Goal: Information Seeking & Learning: Learn about a topic

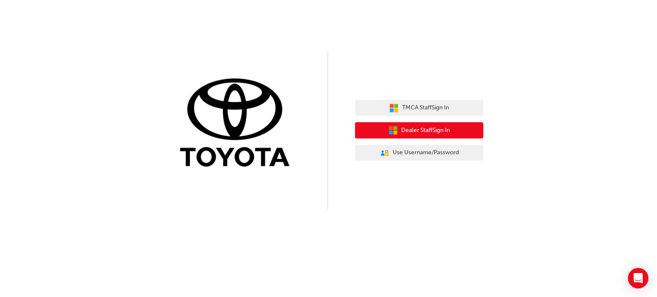
click at [425, 132] on span "Dealer Staff Sign In" at bounding box center [425, 131] width 49 height 10
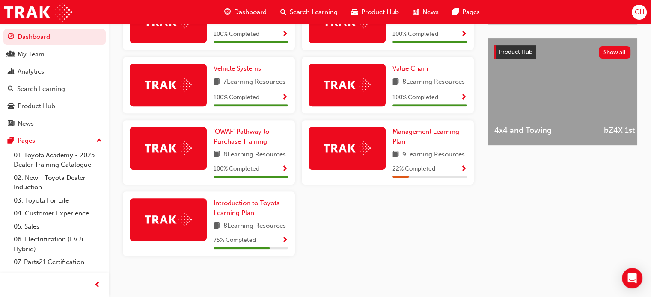
scroll to position [334, 0]
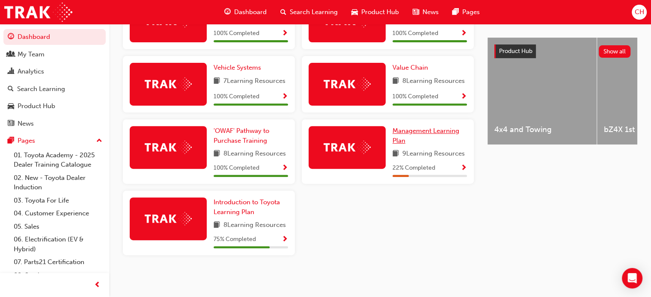
click at [430, 130] on span "Management Learning Plan" at bounding box center [425, 136] width 67 height 18
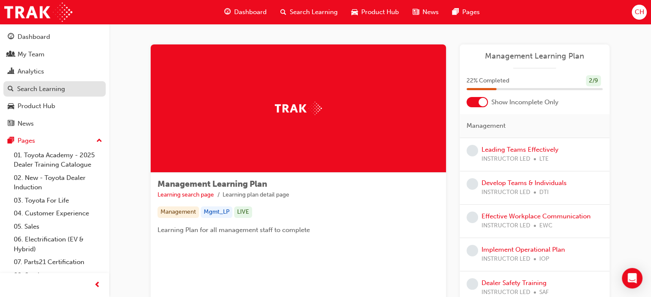
click at [45, 92] on div "Search Learning" at bounding box center [41, 89] width 48 height 10
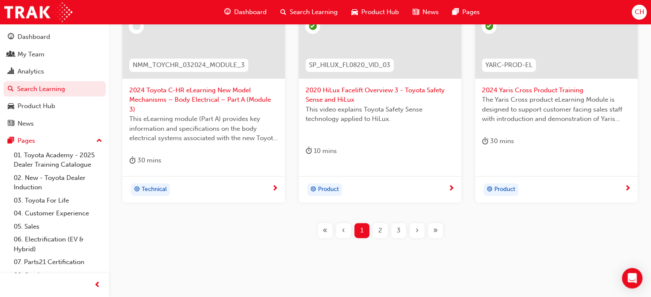
scroll to position [419, 0]
click at [380, 226] on span "2" at bounding box center [380, 231] width 4 height 10
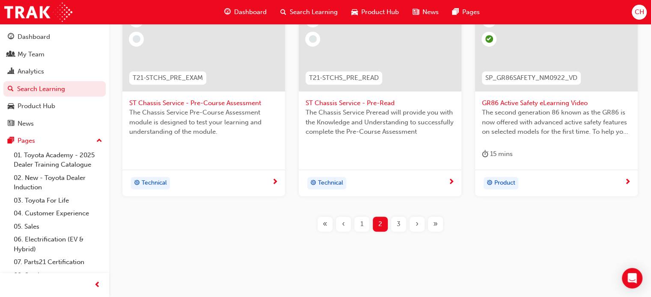
scroll to position [410, 0]
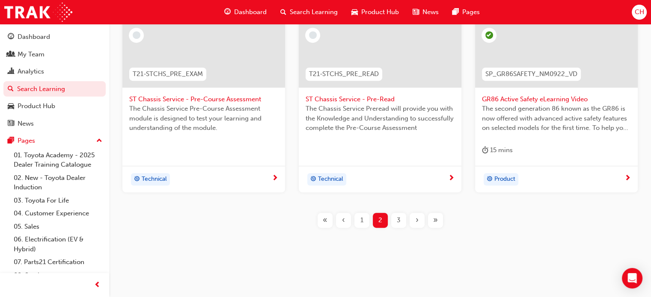
click at [399, 220] on span "3" at bounding box center [399, 221] width 4 height 10
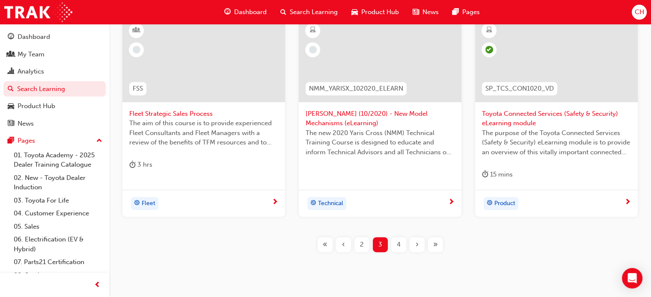
scroll to position [410, 0]
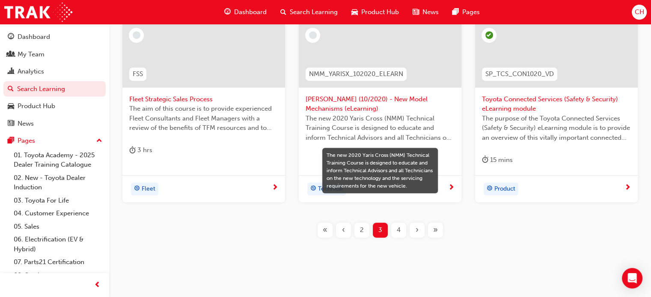
click at [401, 231] on div "4" at bounding box center [398, 230] width 15 height 15
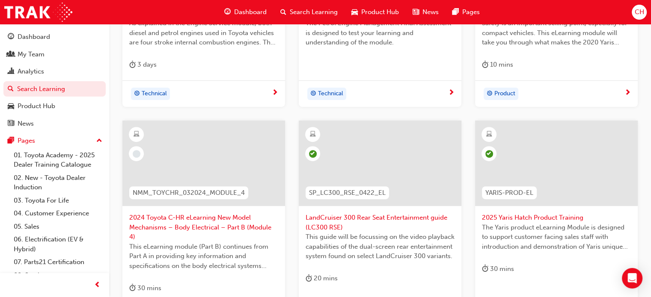
scroll to position [410, 0]
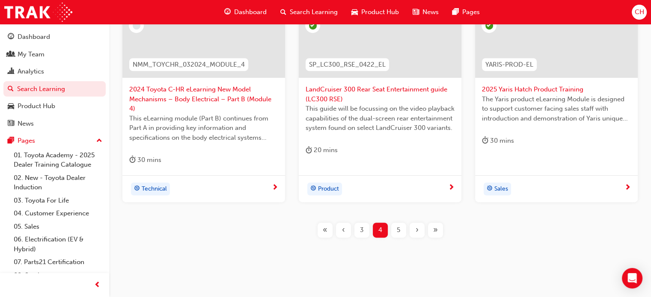
click at [400, 226] on span "5" at bounding box center [398, 231] width 3 height 10
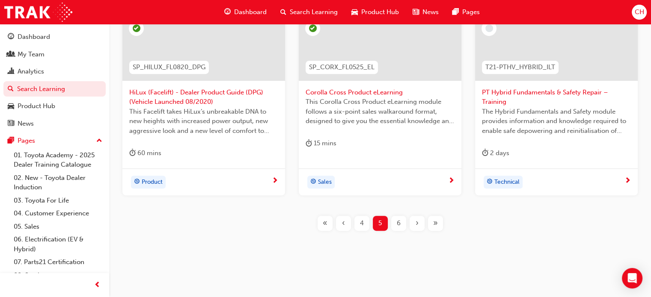
scroll to position [419, 0]
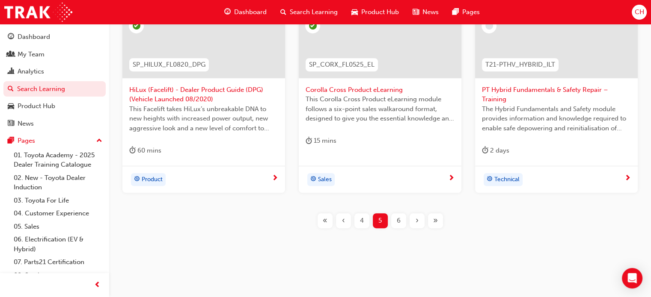
click at [401, 219] on div "6" at bounding box center [398, 221] width 15 height 15
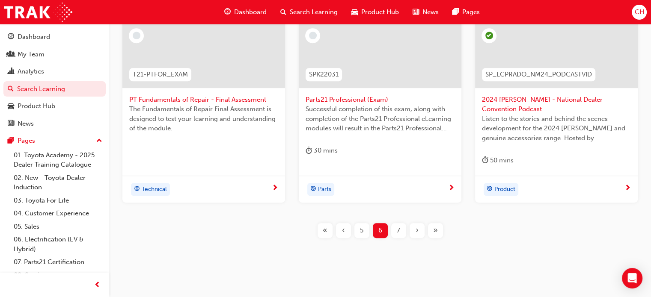
scroll to position [419, 0]
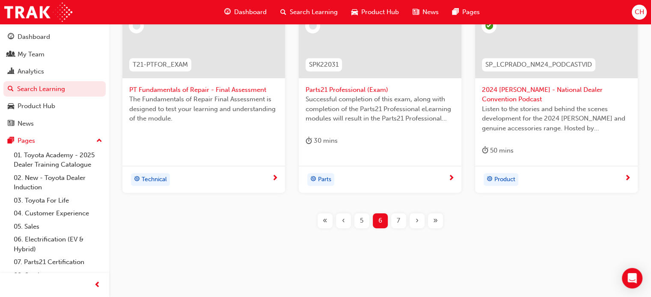
click at [402, 220] on div "7" at bounding box center [398, 221] width 15 height 15
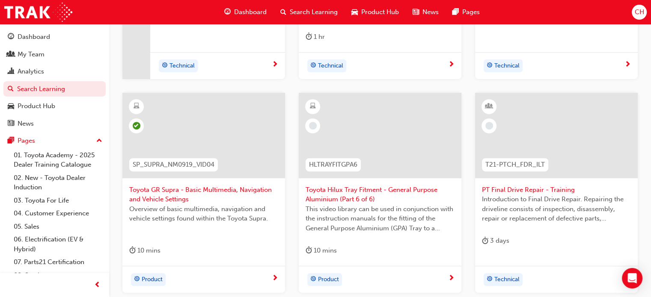
scroll to position [334, 0]
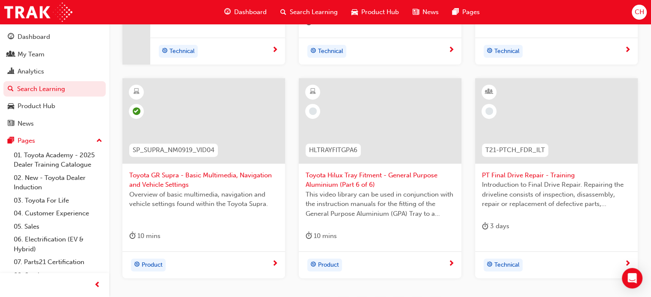
click at [368, 177] on span "Toyota Hilux Tray Fitment - General Purpose Aluminium (Part 6 of 6)" at bounding box center [380, 180] width 149 height 19
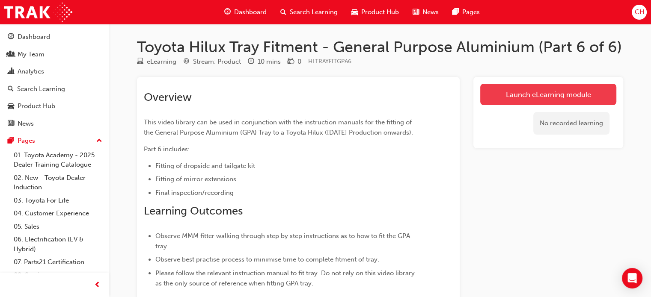
click at [490, 94] on link "Launch eLearning module" at bounding box center [548, 94] width 136 height 21
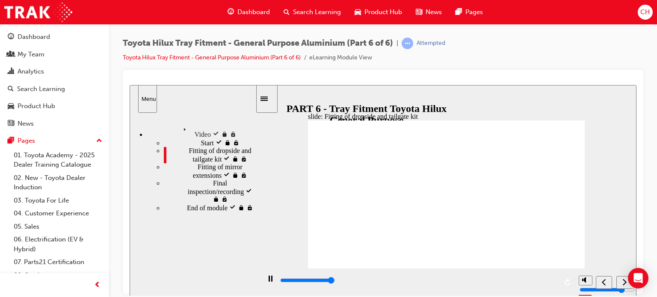
click at [552, 282] on div "playback controls" at bounding box center [418, 280] width 278 height 9
click at [198, 178] on span "Fitting of mirror extensions" at bounding box center [227, 170] width 58 height 15
click at [216, 195] on span "Final inspection/recording" at bounding box center [241, 186] width 56 height 15
type input "2500"
drag, startPoint x: 165, startPoint y: 223, endPoint x: 171, endPoint y: 222, distance: 6.5
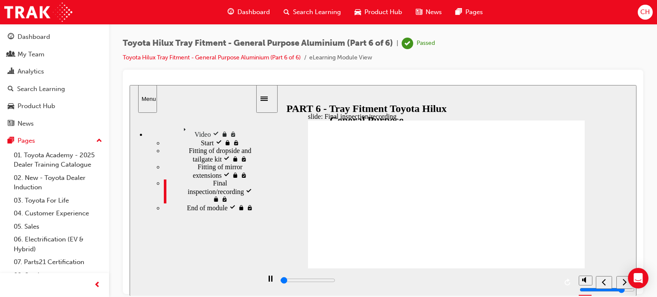
click at [187, 211] on span "End of module" at bounding box center [207, 207] width 41 height 8
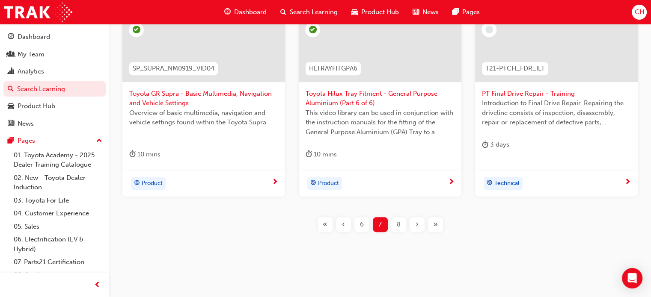
scroll to position [419, 0]
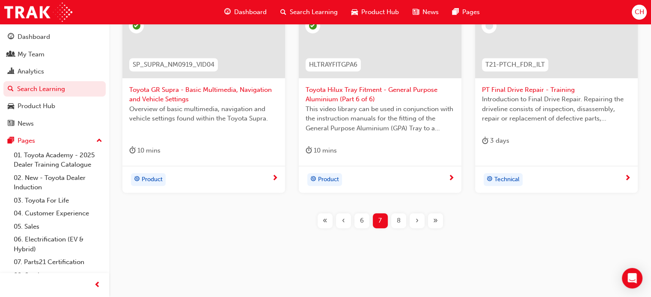
click at [397, 219] on span "8" at bounding box center [399, 221] width 4 height 10
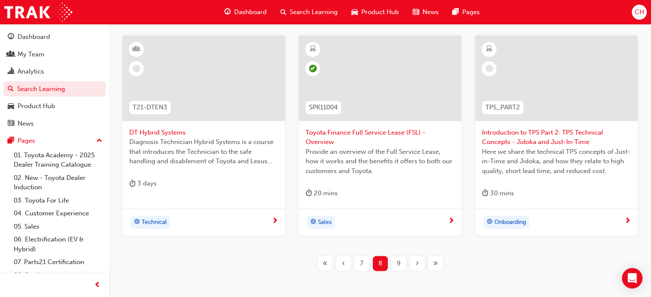
scroll to position [419, 0]
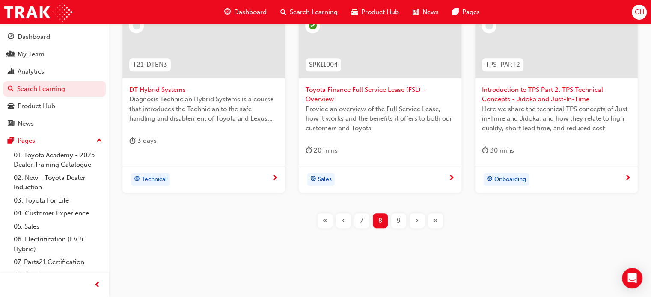
click at [397, 219] on span "9" at bounding box center [399, 221] width 4 height 10
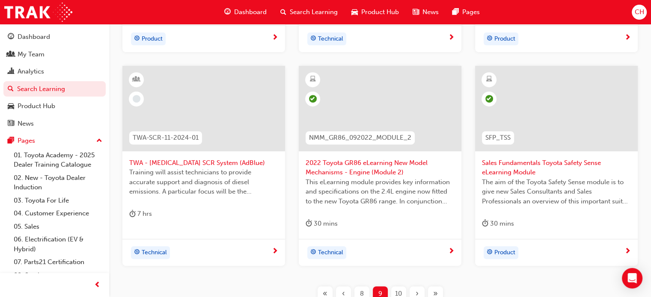
scroll to position [419, 0]
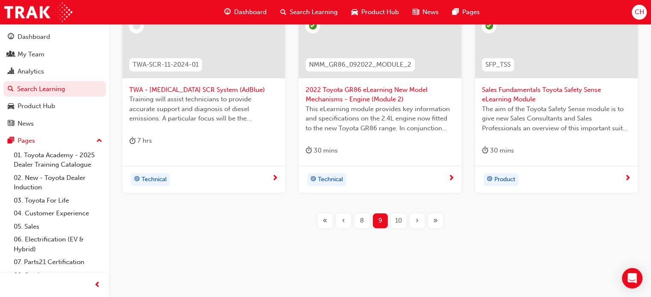
click at [401, 220] on span "10" at bounding box center [398, 221] width 7 height 10
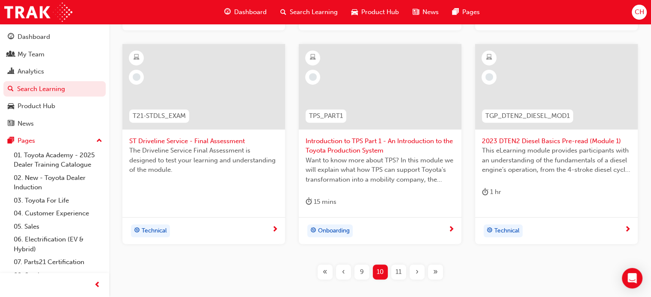
scroll to position [377, 0]
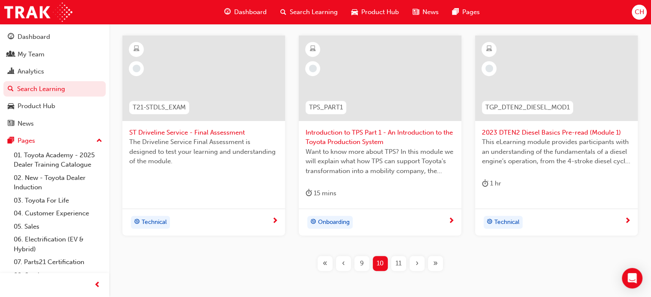
click at [375, 140] on span "Introduction to TPS Part 1 - An Introduction to the Toyota Production System" at bounding box center [380, 137] width 149 height 19
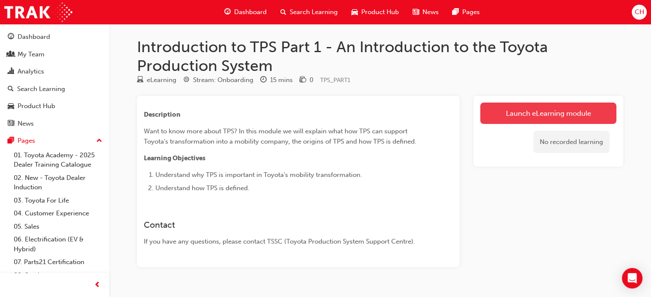
click at [511, 111] on link "Launch eLearning module" at bounding box center [548, 113] width 136 height 21
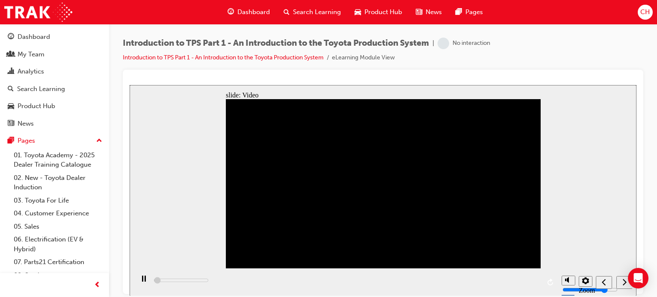
click at [535, 282] on div "playback controls" at bounding box center [346, 282] width 424 height 28
click at [533, 282] on div "playback controls" at bounding box center [346, 282] width 424 height 28
click at [534, 282] on div "playback controls" at bounding box center [346, 282] width 424 height 28
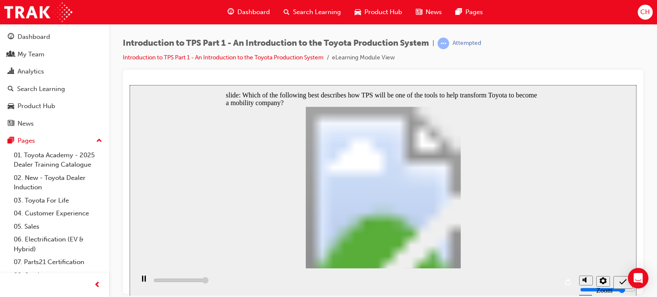
type input "5000"
radio input "false"
radio input "true"
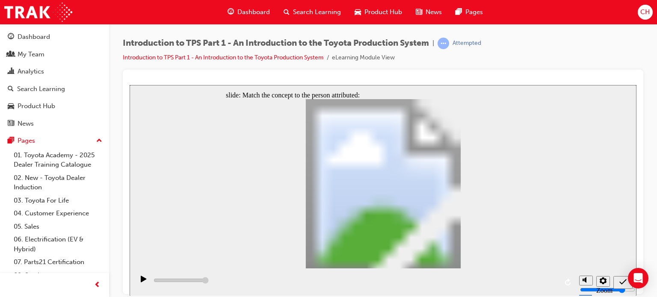
type input "3900"
radio input "true"
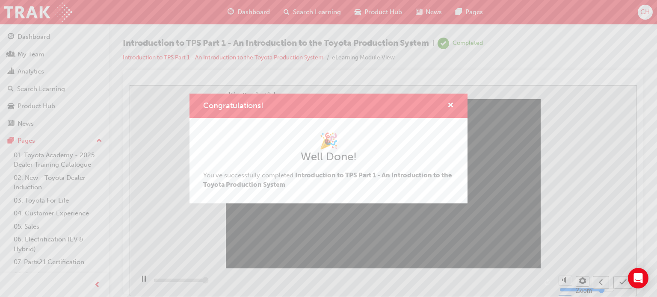
type input "5000"
drag, startPoint x: 450, startPoint y: 104, endPoint x: 330, endPoint y: 24, distance: 145.3
click at [450, 104] on span "cross-icon" at bounding box center [451, 106] width 6 height 8
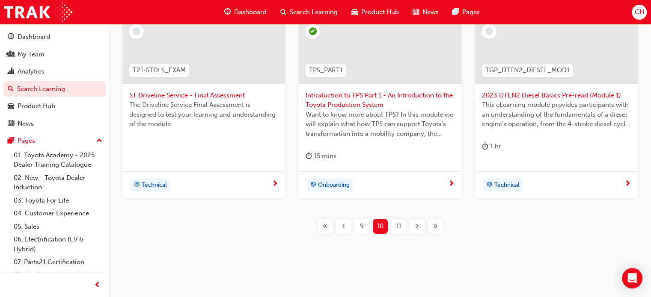
scroll to position [419, 0]
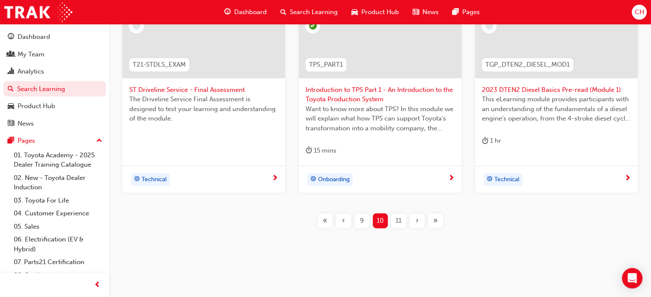
click at [400, 223] on span "11" at bounding box center [398, 221] width 6 height 10
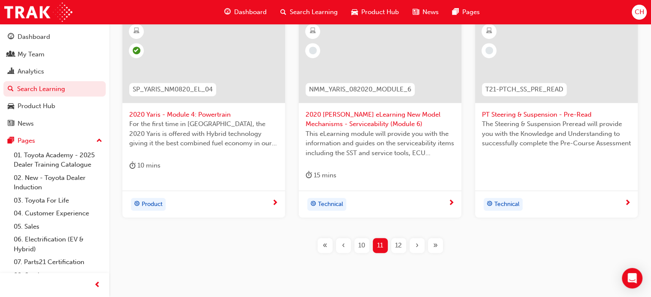
scroll to position [419, 0]
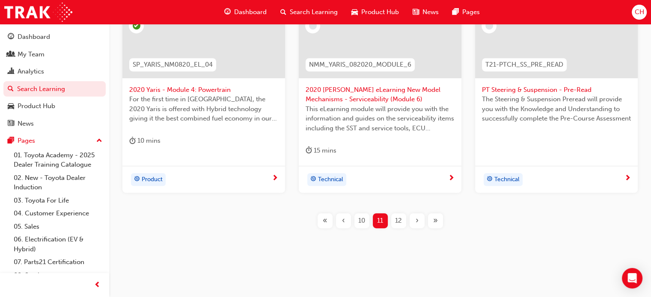
click at [401, 222] on span "12" at bounding box center [398, 221] width 7 height 10
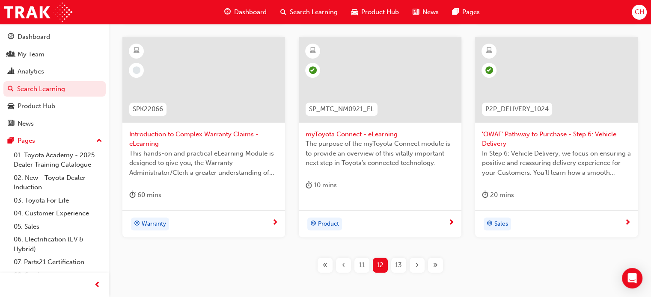
scroll to position [377, 0]
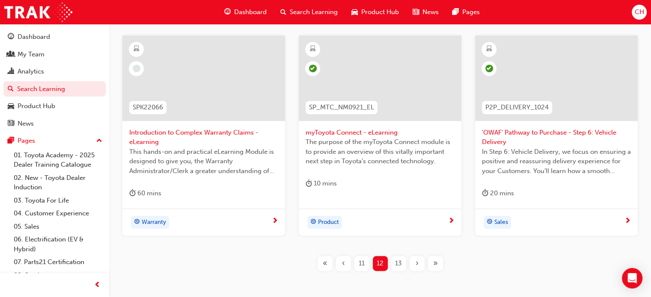
click at [399, 263] on span "13" at bounding box center [398, 264] width 7 height 10
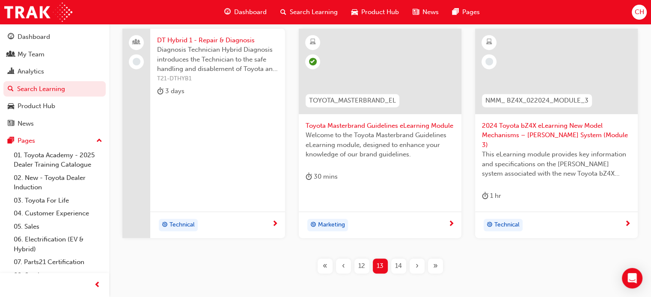
scroll to position [419, 0]
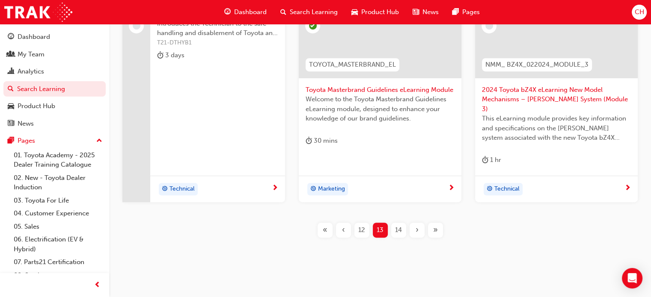
click at [397, 226] on span "14" at bounding box center [398, 231] width 7 height 10
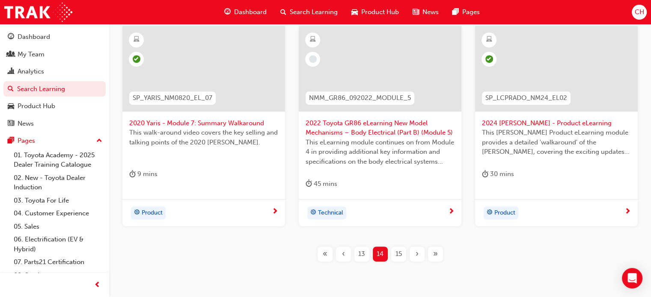
scroll to position [377, 0]
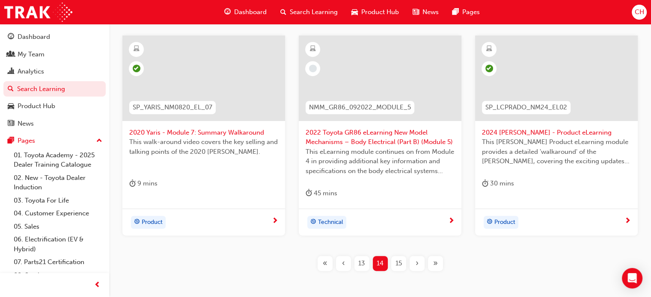
click at [397, 264] on span "15" at bounding box center [398, 264] width 6 height 10
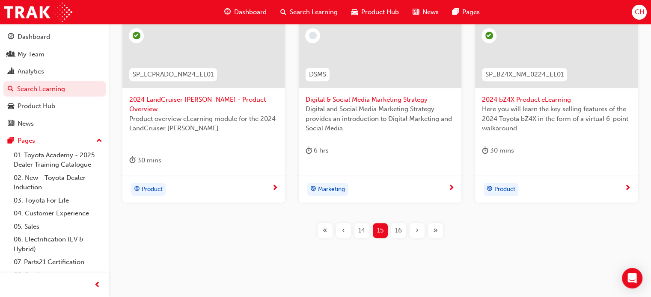
scroll to position [410, 0]
click at [399, 226] on span "16" at bounding box center [398, 231] width 7 height 10
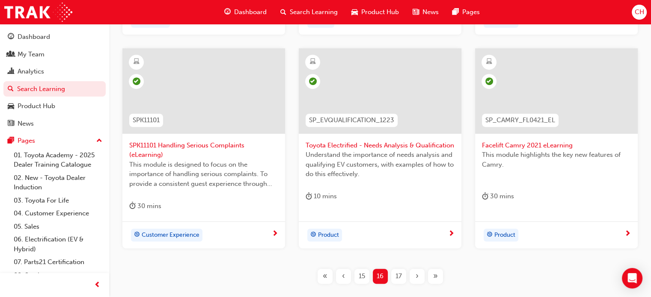
scroll to position [419, 0]
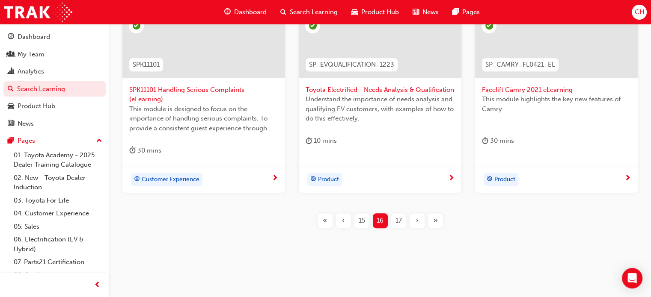
click at [399, 222] on span "17" at bounding box center [398, 221] width 6 height 10
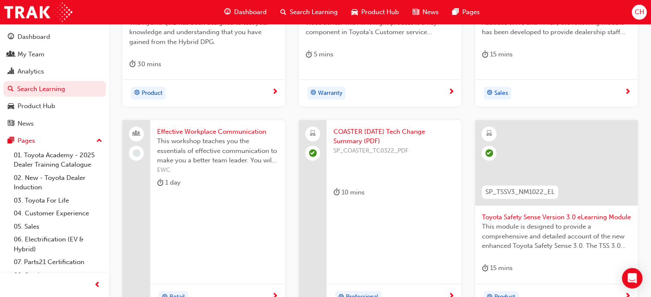
scroll to position [419, 0]
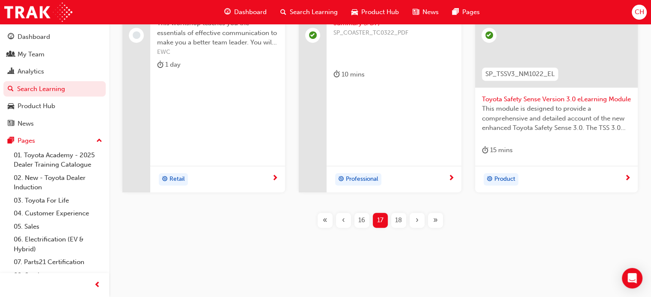
click at [399, 220] on span "18" at bounding box center [398, 221] width 7 height 10
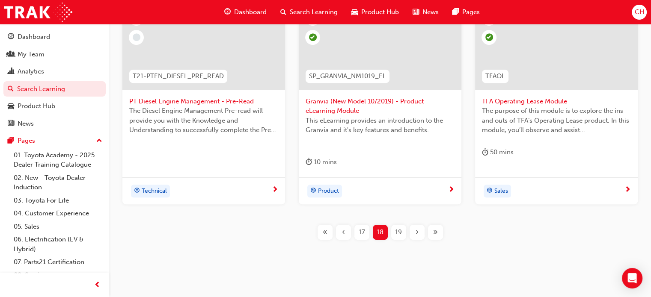
scroll to position [419, 0]
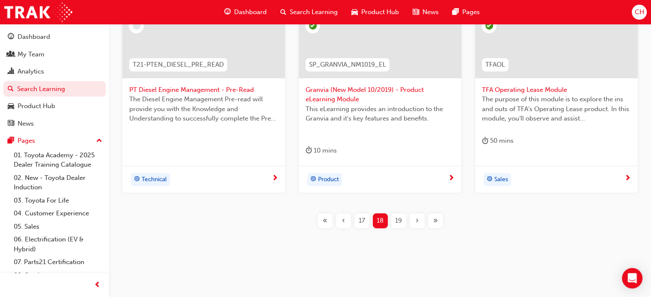
click at [399, 220] on span "19" at bounding box center [398, 221] width 7 height 10
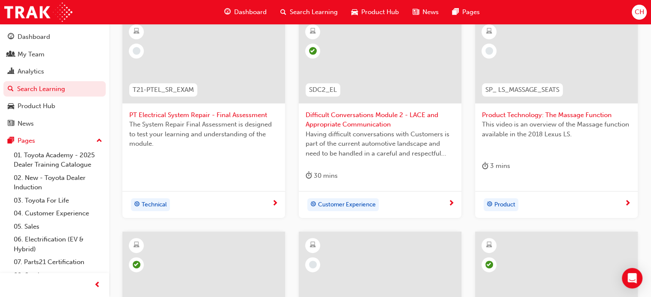
scroll to position [163, 0]
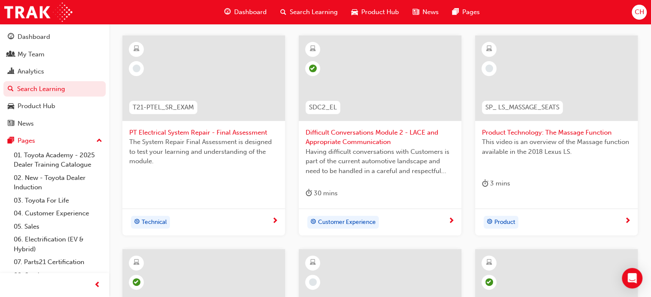
click at [551, 130] on span "Product Technology: The Massage Function" at bounding box center [556, 133] width 149 height 10
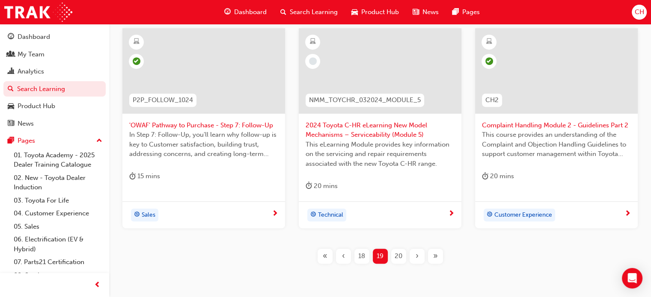
scroll to position [419, 0]
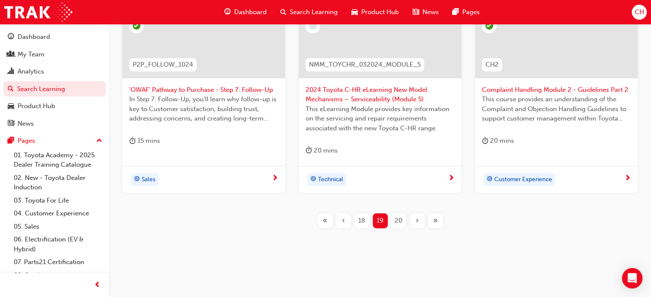
click at [400, 223] on span "20" at bounding box center [399, 221] width 8 height 10
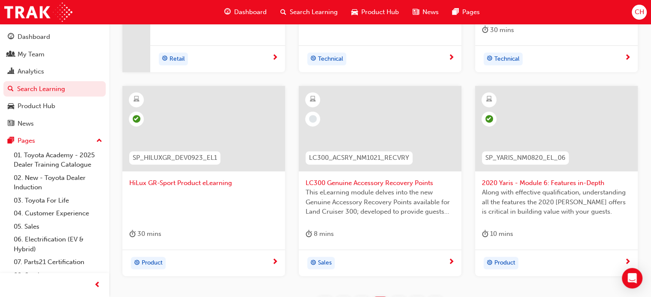
scroll to position [324, 0]
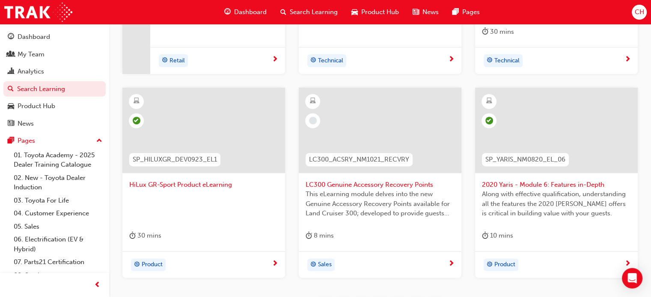
click at [322, 262] on span "Sales" at bounding box center [325, 265] width 14 height 10
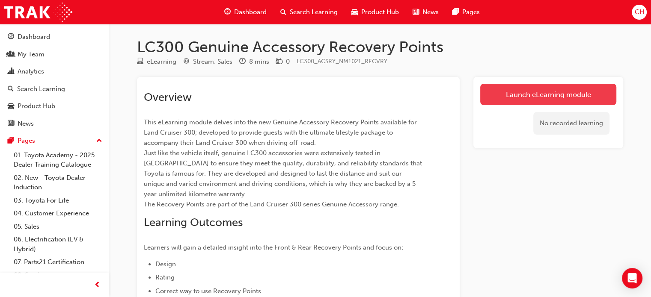
click at [539, 92] on link "Launch eLearning module" at bounding box center [548, 94] width 136 height 21
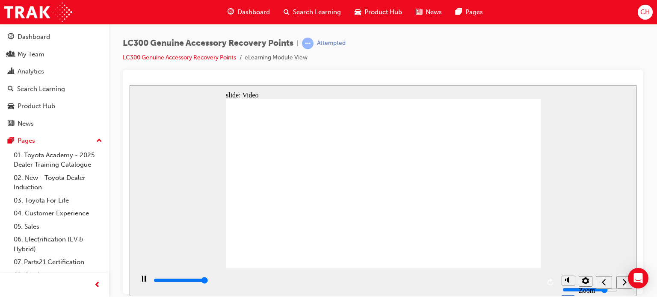
click at [209, 282] on input "slide progress" at bounding box center [181, 280] width 55 height 7
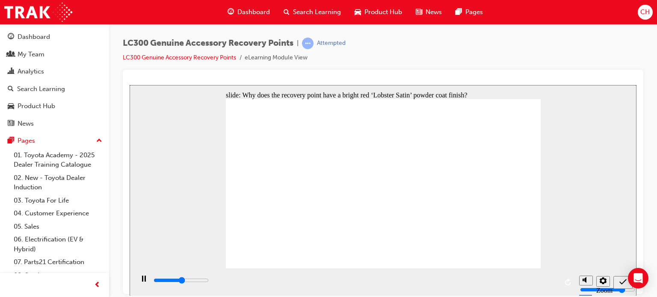
type input "3200"
radio input "true"
type input "6000"
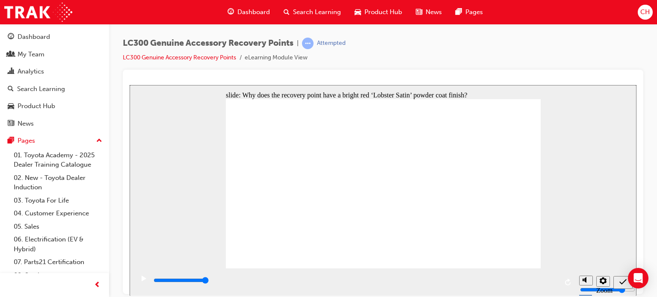
radio input "true"
type input "6000"
radio input "true"
type input "5900"
radio input "true"
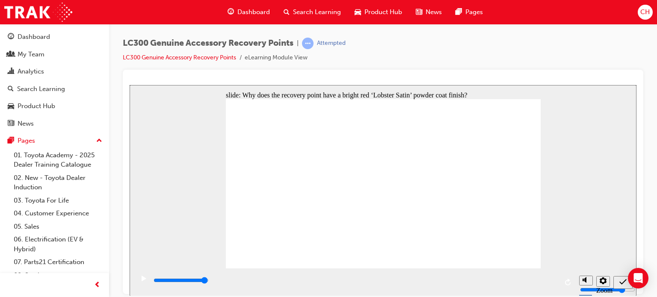
type input "5900"
radio input "true"
type input "5800"
radio input "true"
type input "5800"
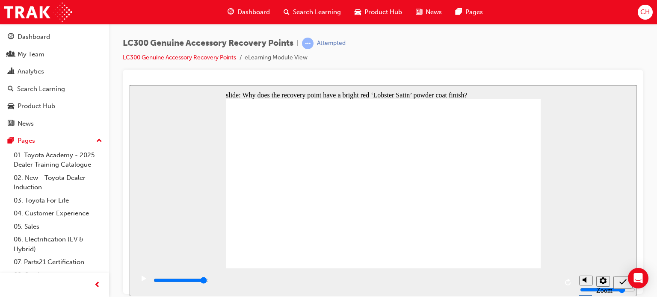
radio input "true"
type input "5800"
radio input "true"
type input "5800"
radio input "true"
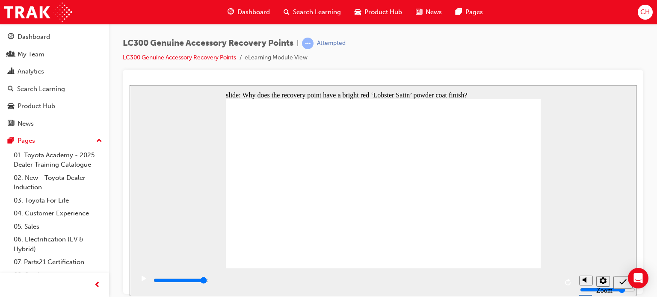
drag, startPoint x: 557, startPoint y: 281, endPoint x: 542, endPoint y: 283, distance: 14.8
click at [542, 283] on div "playback controls" at bounding box center [355, 280] width 405 height 9
type input "5800"
radio input "true"
click at [559, 283] on div "playback controls" at bounding box center [354, 282] width 441 height 28
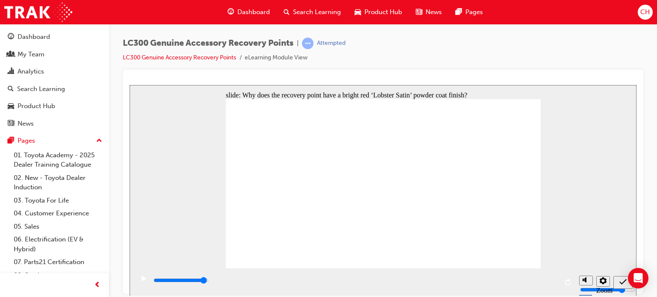
radio input "true"
radio input "false"
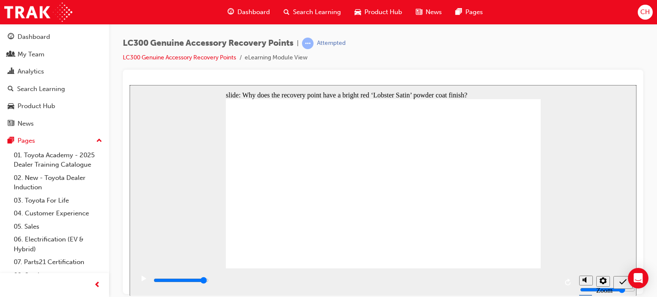
radio input "true"
click at [142, 281] on icon "play/pause" at bounding box center [144, 279] width 5 height 6
type input "6000"
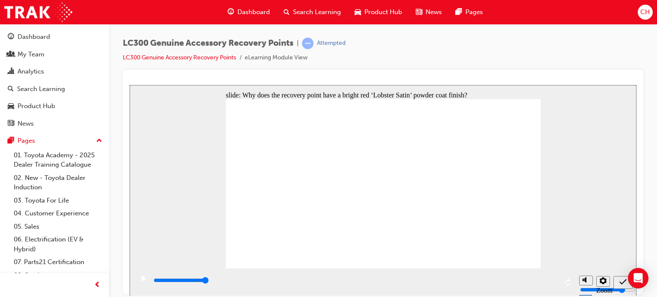
click at [142, 281] on icon "play/pause" at bounding box center [144, 279] width 5 height 6
radio input "true"
type input "100"
radio input "true"
click at [160, 285] on div "playback controls" at bounding box center [355, 280] width 405 height 9
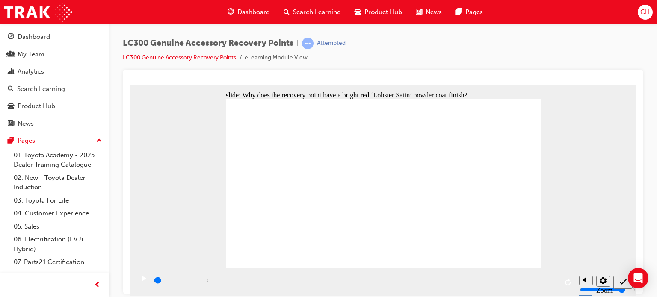
type input "100"
radio input "true"
click at [146, 284] on div "play/pause" at bounding box center [144, 283] width 15 height 15
click at [623, 282] on icon "submit" at bounding box center [623, 282] width 7 height 6
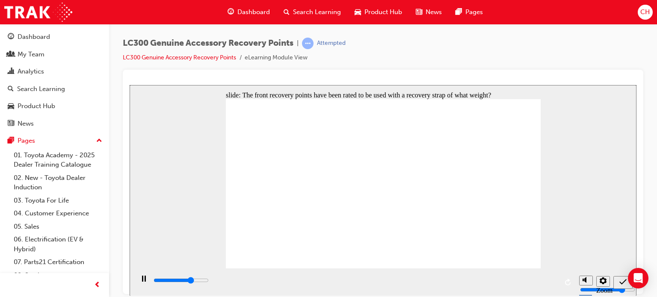
type input "3500"
radio input "true"
click at [622, 284] on icon "submit" at bounding box center [623, 282] width 7 height 8
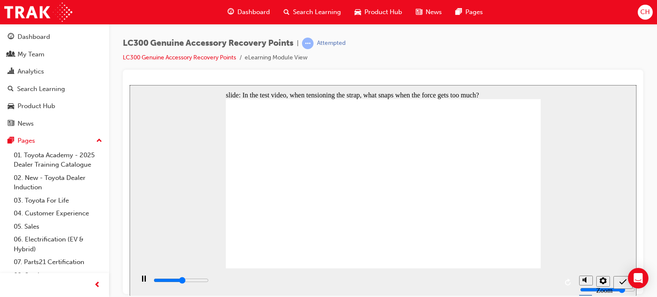
type input "2600"
radio input "true"
click at [621, 280] on icon "submit" at bounding box center [623, 282] width 7 height 8
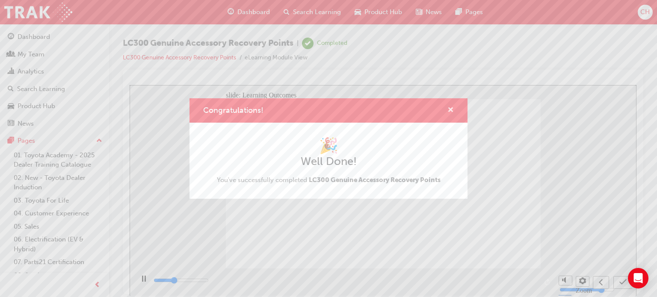
click at [449, 109] on span "cross-icon" at bounding box center [451, 111] width 6 height 8
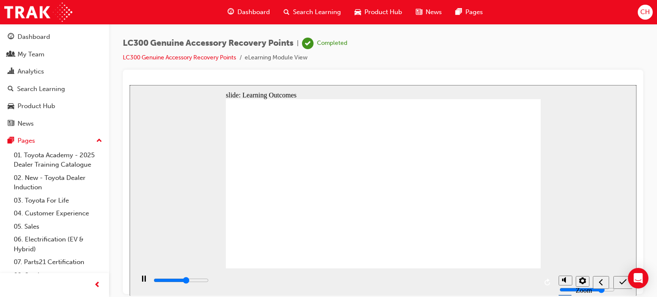
type input "7800"
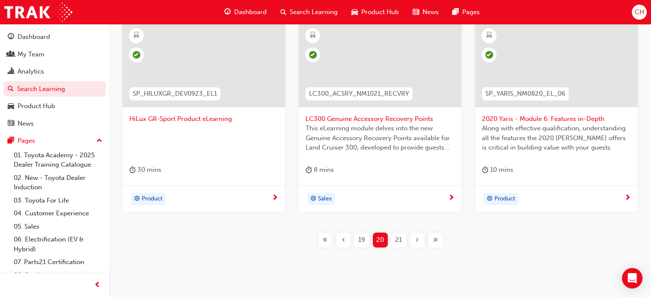
scroll to position [410, 0]
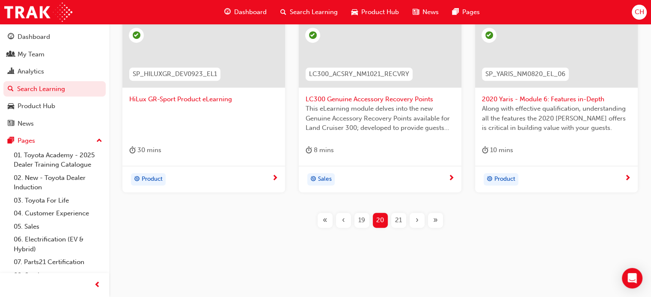
click at [404, 222] on div "21" at bounding box center [398, 220] width 15 height 15
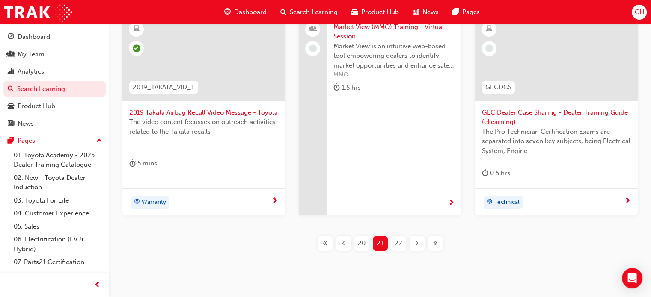
scroll to position [419, 0]
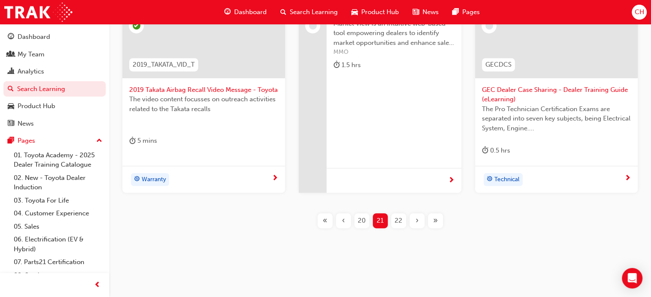
click at [404, 222] on div "22" at bounding box center [398, 221] width 15 height 15
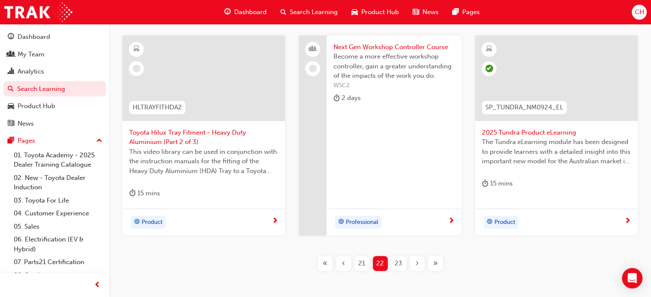
scroll to position [377, 0]
click at [152, 222] on span "Product" at bounding box center [152, 223] width 21 height 10
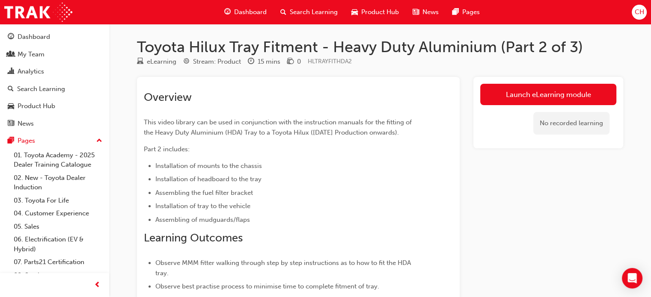
click at [518, 90] on link "Launch eLearning module" at bounding box center [548, 94] width 136 height 21
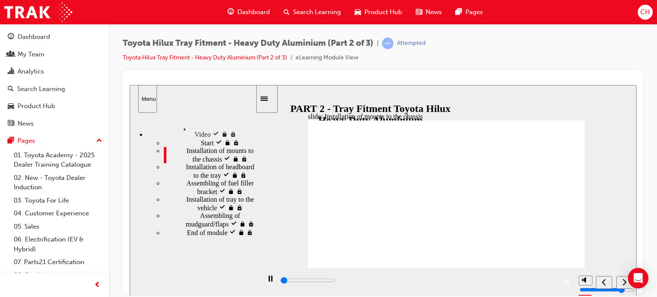
click at [199, 178] on span "Installation of headboard to the tray" at bounding box center [220, 170] width 69 height 15
click at [200, 195] on span "Assembling of fuel filler bracket" at bounding box center [221, 186] width 69 height 15
click at [200, 211] on span "Installation of tray to the vehicle" at bounding box center [220, 203] width 69 height 15
click at [205, 227] on span "Assembling of mudguard/flaps" at bounding box center [227, 219] width 55 height 15
type input "0"
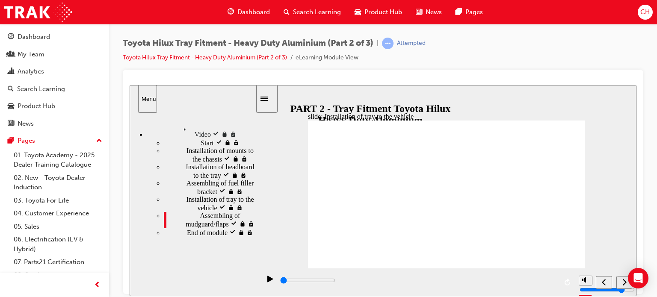
click at [196, 237] on div "End of module End of module" at bounding box center [210, 232] width 92 height 9
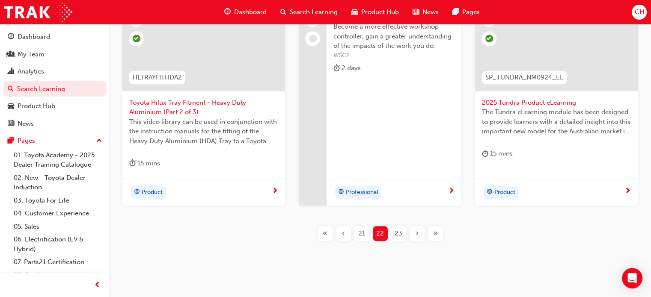
scroll to position [419, 0]
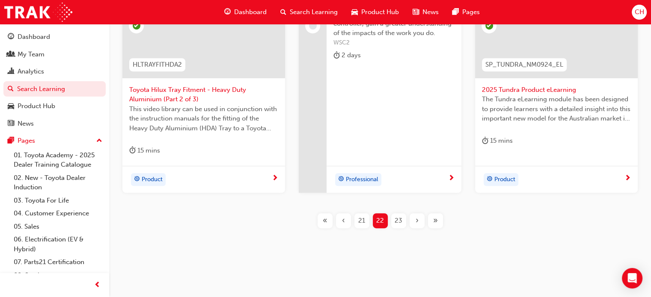
click at [400, 222] on span "23" at bounding box center [399, 221] width 8 height 10
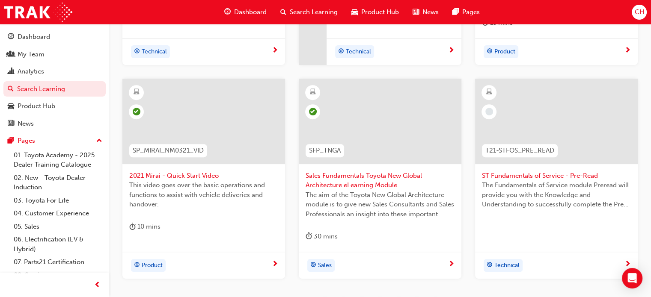
scroll to position [419, 0]
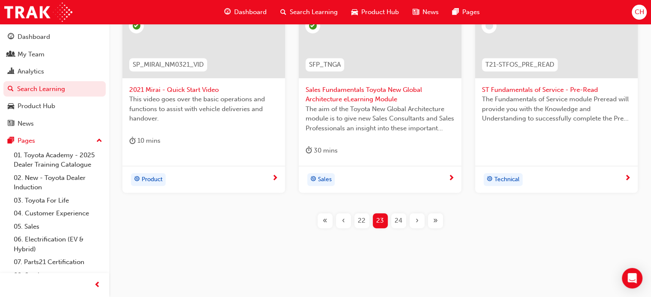
click at [401, 224] on span "24" at bounding box center [399, 221] width 8 height 10
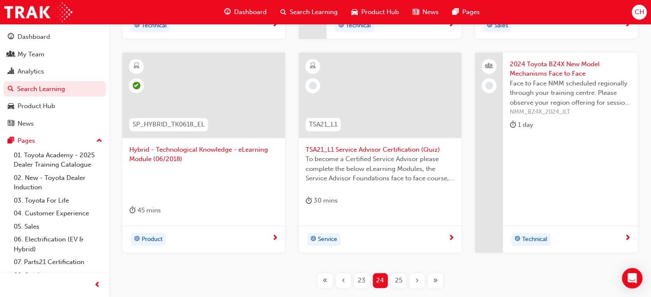
scroll to position [334, 0]
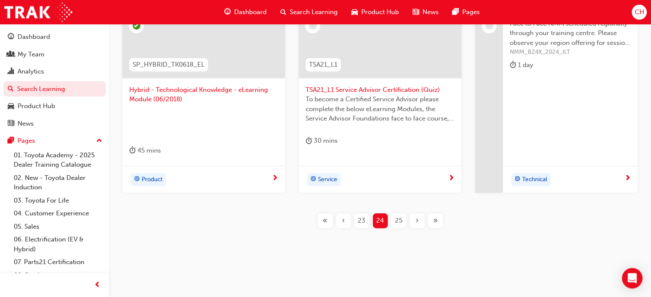
click at [401, 224] on span "25" at bounding box center [398, 221] width 7 height 10
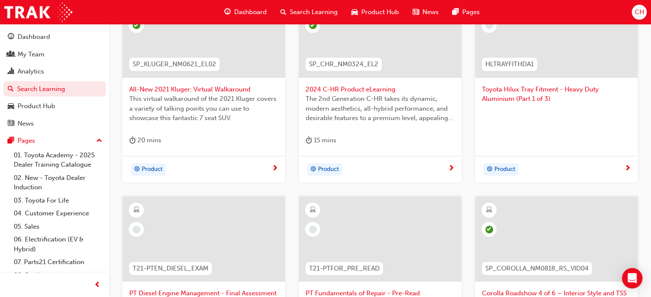
scroll to position [144, 0]
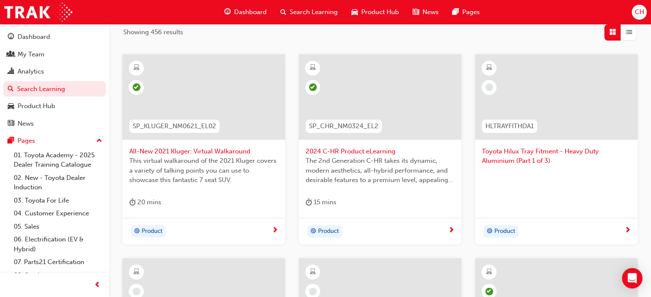
click at [499, 231] on span "Product" at bounding box center [504, 232] width 21 height 10
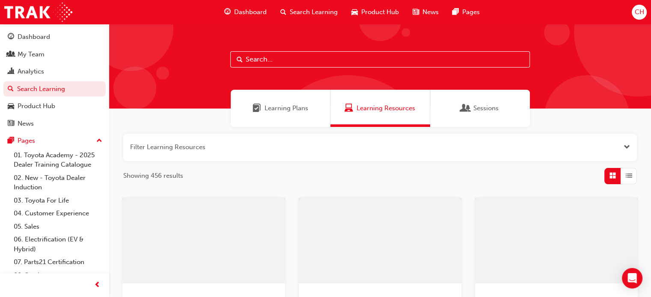
scroll to position [144, 0]
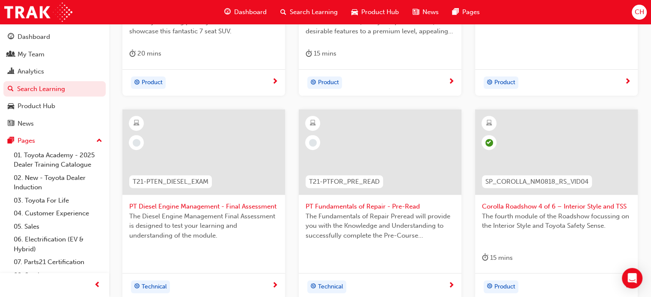
scroll to position [300, 0]
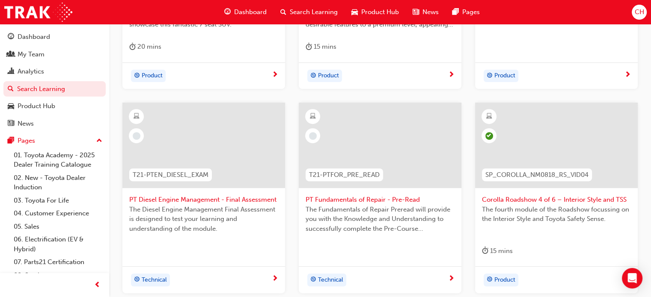
click at [500, 74] on span "Product" at bounding box center [504, 76] width 21 height 10
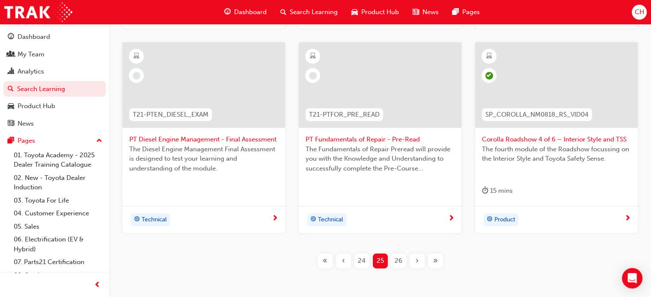
scroll to position [401, 0]
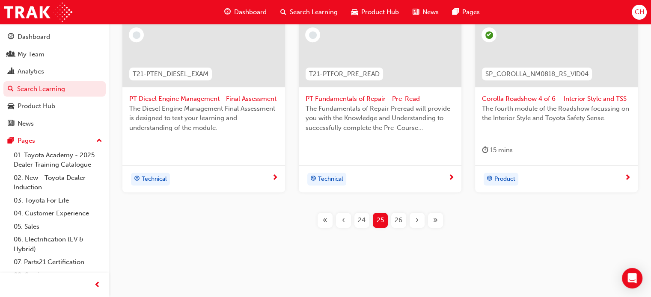
click at [401, 219] on span "26" at bounding box center [399, 221] width 8 height 10
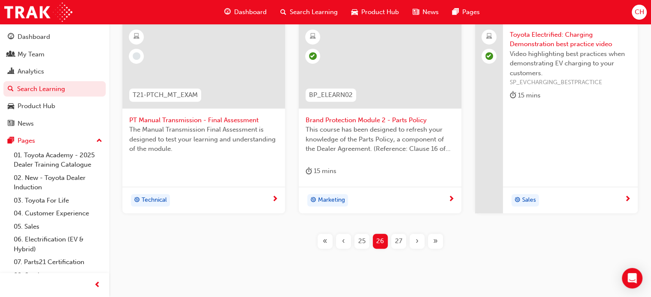
scroll to position [401, 0]
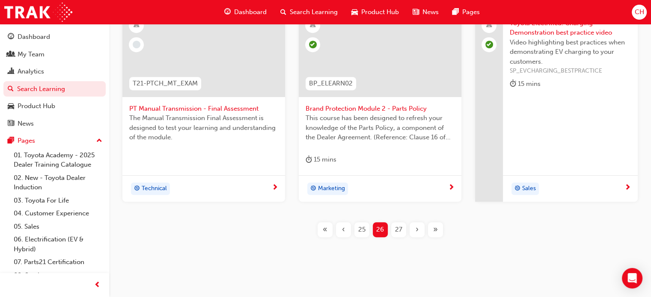
click at [401, 229] on span "27" at bounding box center [398, 230] width 7 height 10
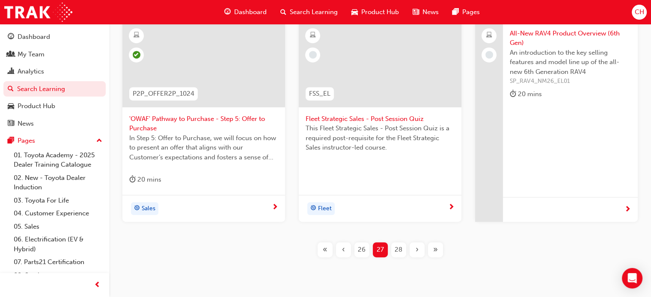
scroll to position [401, 0]
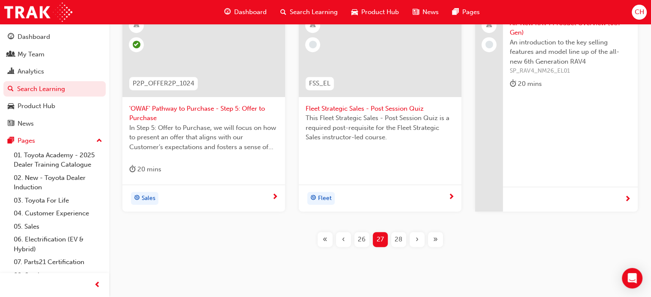
click at [396, 240] on span "28" at bounding box center [399, 240] width 8 height 10
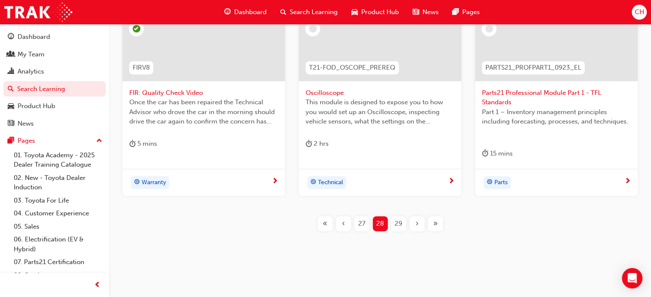
scroll to position [419, 0]
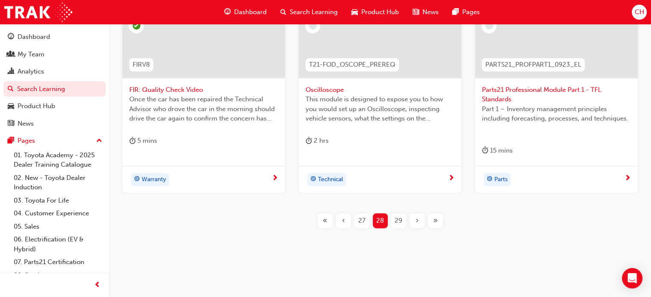
click at [398, 221] on span "29" at bounding box center [399, 221] width 8 height 10
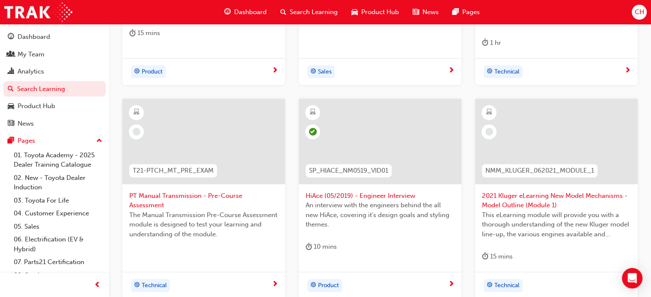
scroll to position [377, 0]
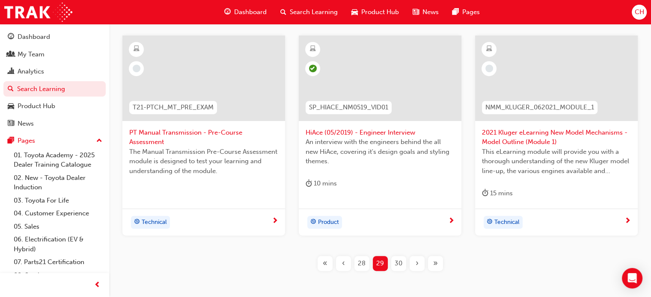
click at [401, 267] on span "30" at bounding box center [399, 264] width 8 height 10
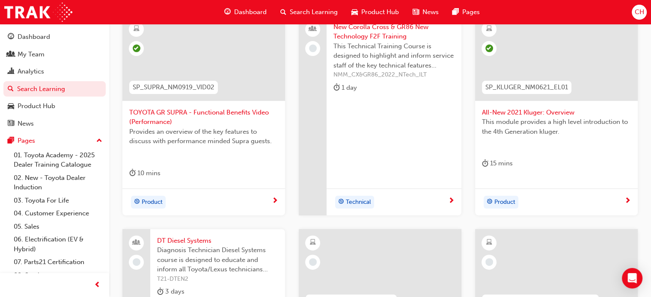
scroll to position [163, 0]
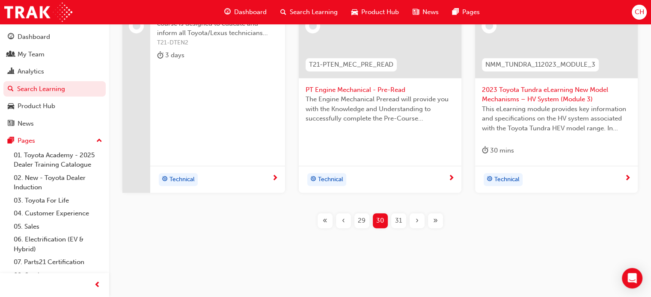
click at [401, 221] on span "31" at bounding box center [398, 221] width 7 height 10
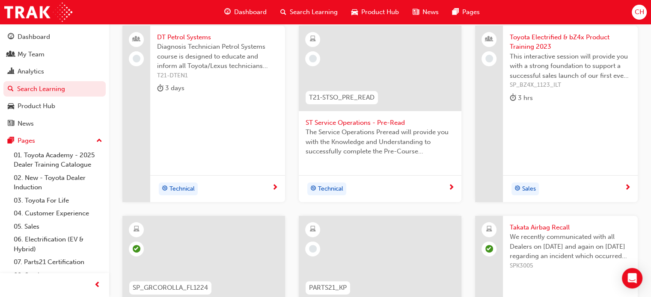
scroll to position [130, 0]
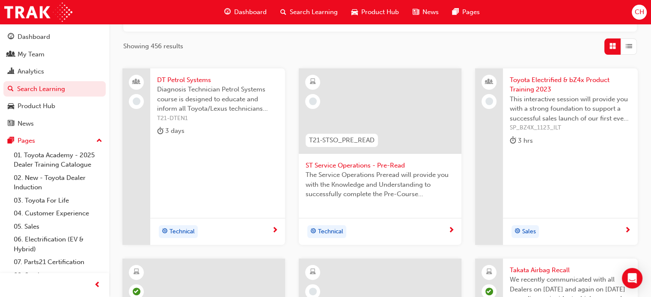
click at [541, 82] on span "Toyota Electrified & bZ4x Product Training 2023" at bounding box center [570, 84] width 121 height 19
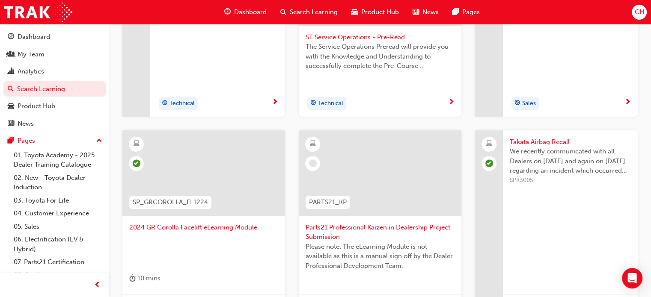
scroll to position [386, 0]
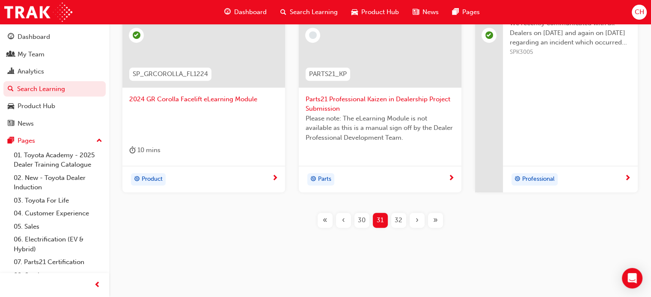
click at [396, 222] on span "32" at bounding box center [399, 221] width 8 height 10
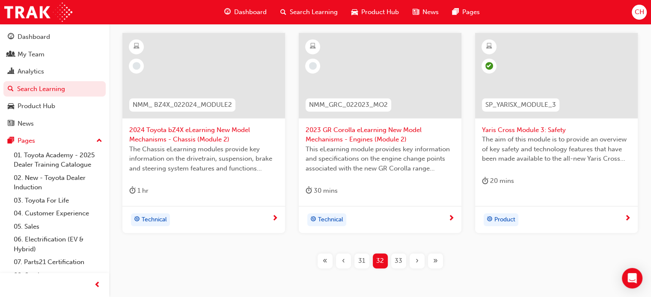
scroll to position [386, 0]
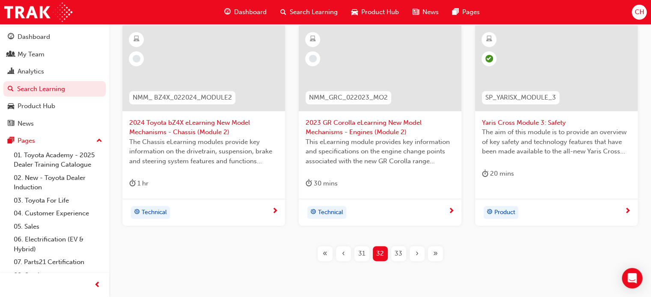
click at [398, 253] on span "33" at bounding box center [399, 254] width 8 height 10
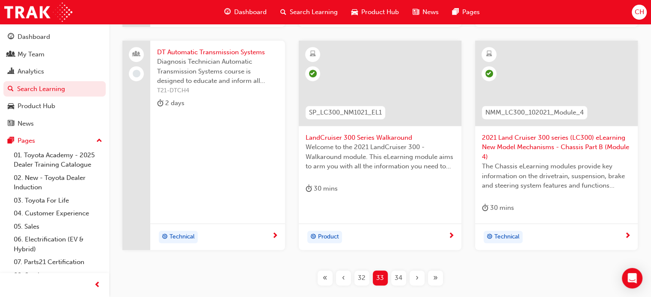
scroll to position [386, 0]
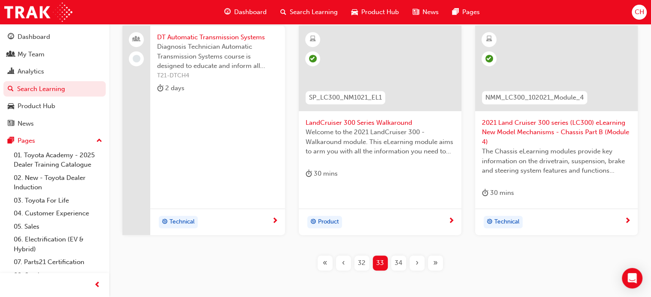
click at [402, 263] on div "34" at bounding box center [398, 263] width 15 height 15
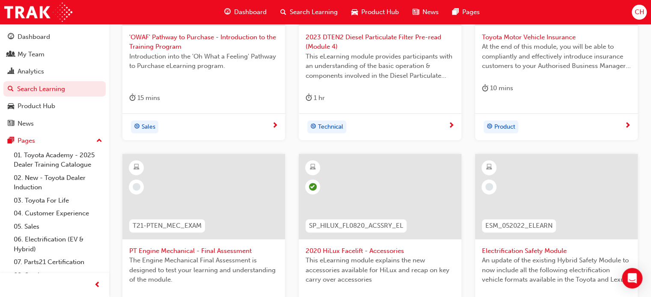
scroll to position [344, 0]
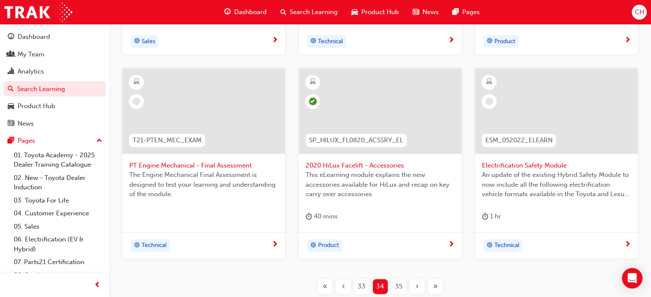
click at [403, 284] on div "35" at bounding box center [398, 286] width 15 height 15
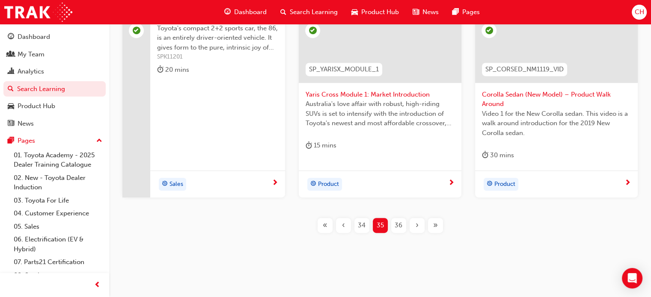
scroll to position [419, 0]
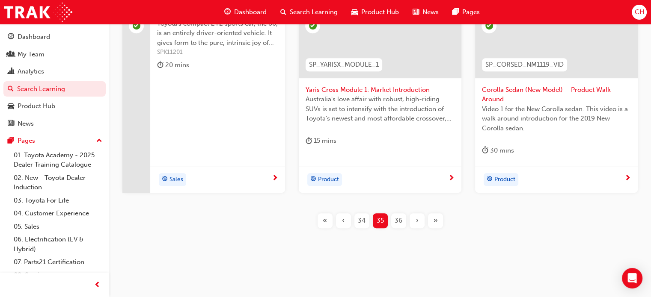
click at [400, 219] on span "36" at bounding box center [399, 221] width 8 height 10
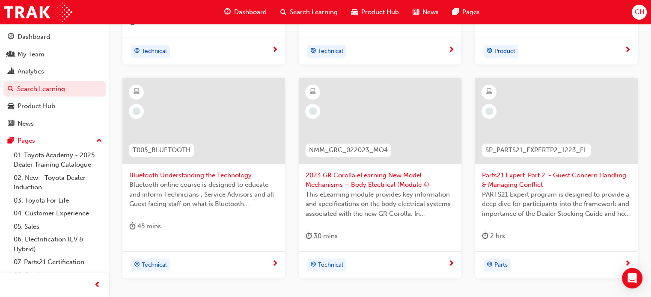
scroll to position [419, 0]
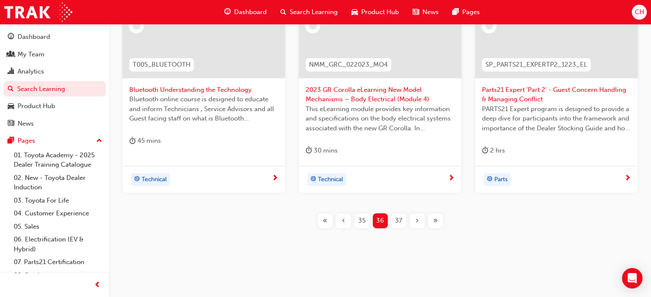
click at [398, 222] on span "37" at bounding box center [398, 221] width 7 height 10
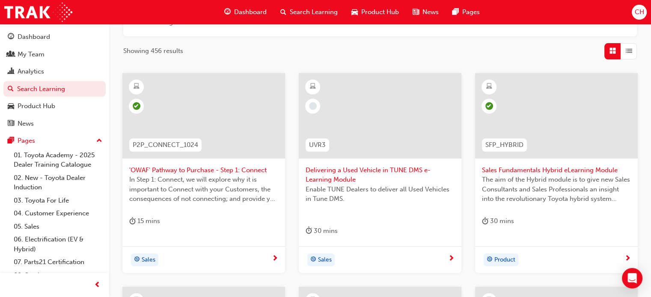
scroll to position [110, 0]
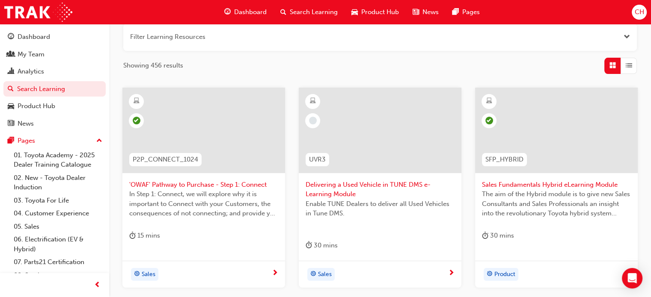
click at [362, 186] on span "Delivering a Used Vehicle in TUNE DMS e-Learning Module" at bounding box center [380, 189] width 149 height 19
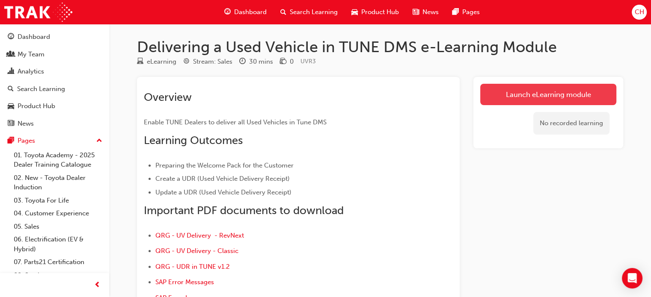
click at [550, 93] on link "Launch eLearning module" at bounding box center [548, 94] width 136 height 21
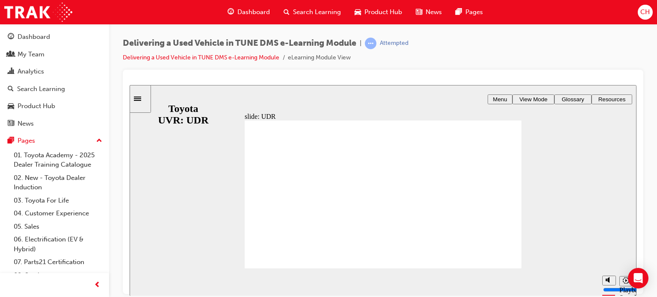
click at [572, 282] on div "playback controls" at bounding box center [366, 282] width 464 height 28
click at [571, 282] on div "playback controls" at bounding box center [366, 282] width 464 height 28
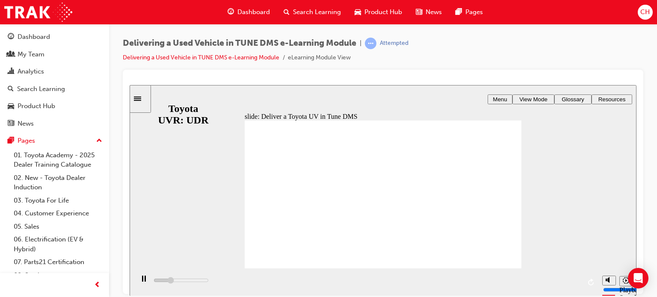
drag, startPoint x: 351, startPoint y: 189, endPoint x: 380, endPoint y: 199, distance: 30.9
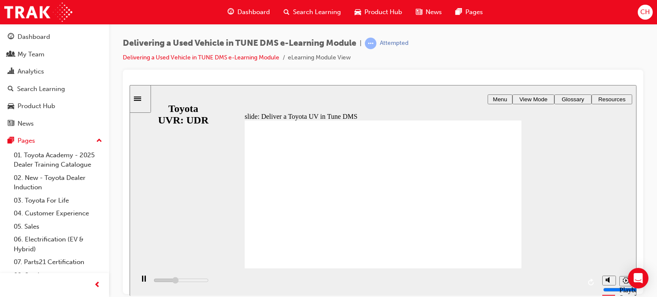
drag, startPoint x: 401, startPoint y: 209, endPoint x: 444, endPoint y: 191, distance: 46.7
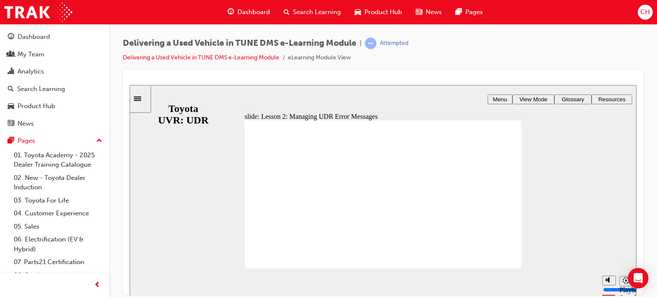
click at [505, 98] on span "Menu" at bounding box center [500, 99] width 14 height 6
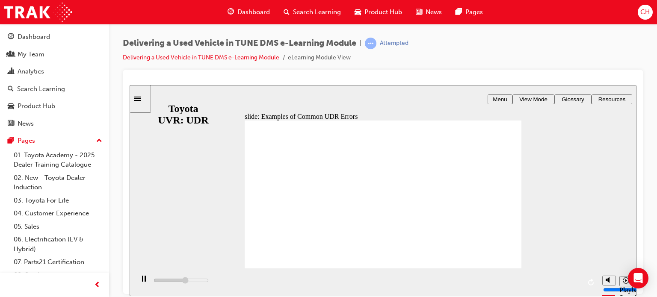
drag, startPoint x: 294, startPoint y: 225, endPoint x: 331, endPoint y: 241, distance: 40.4
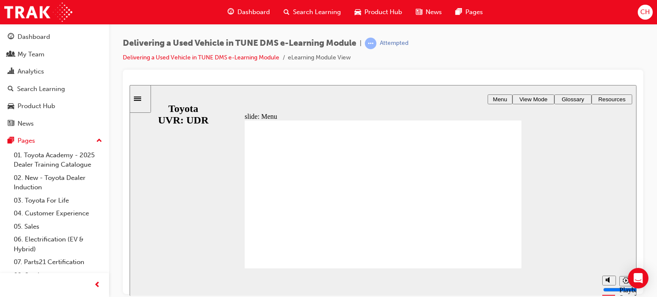
type input "7000"
radio input "true"
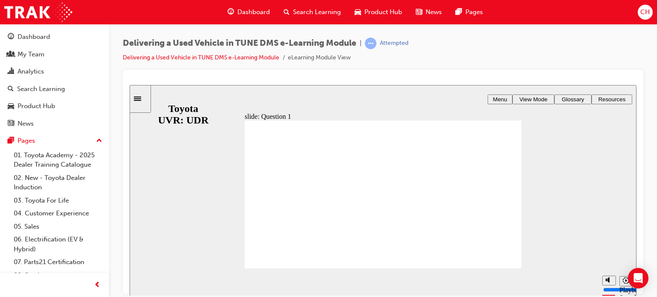
radio input "true"
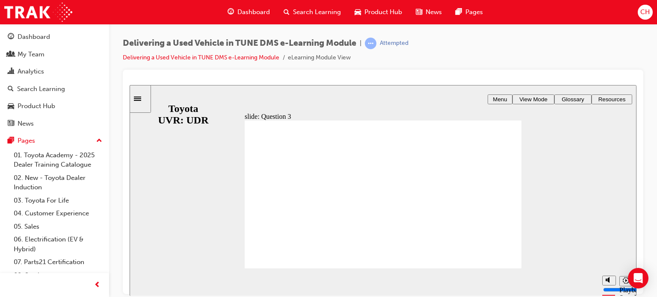
radio input "true"
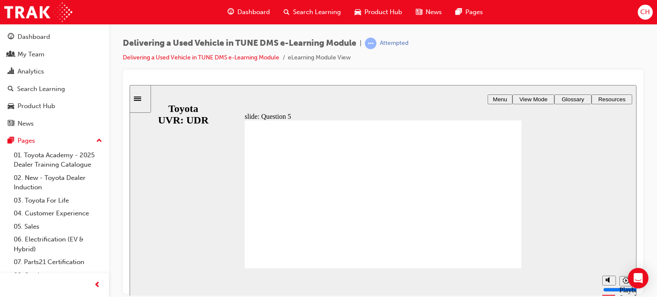
radio input "true"
type input "10400"
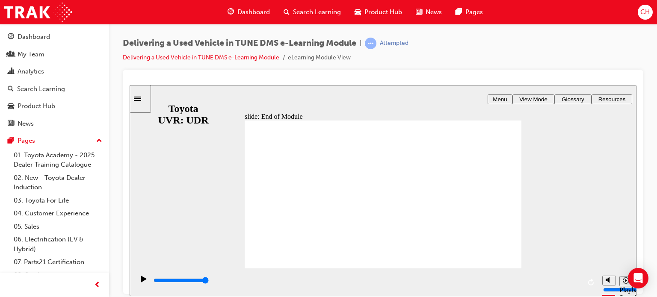
click at [502, 99] on span "Menu" at bounding box center [500, 99] width 14 height 6
click at [538, 98] on span "View Mode" at bounding box center [534, 99] width 28 height 6
type input "7100"
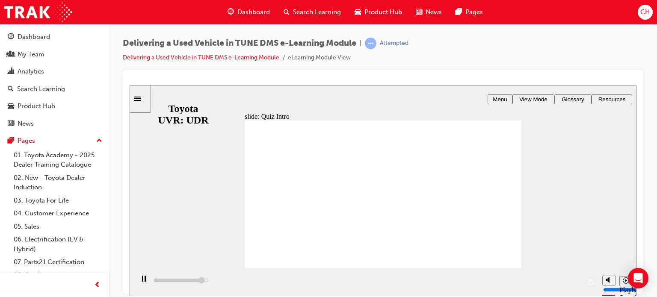
click at [624, 281] on icon "next" at bounding box center [625, 282] width 4 height 6
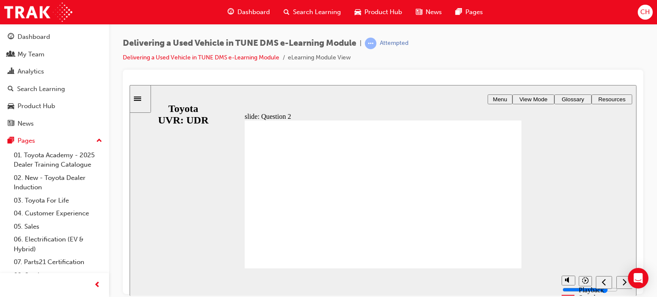
click at [624, 280] on icon "next" at bounding box center [625, 282] width 4 height 6
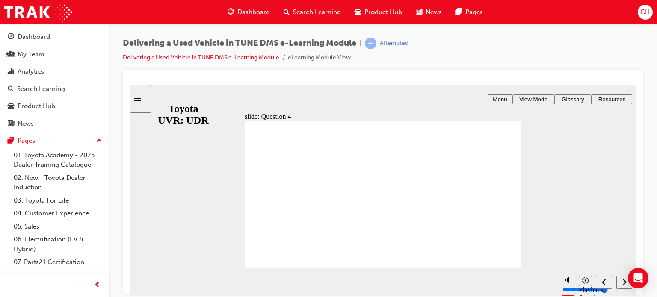
click at [624, 280] on icon "next" at bounding box center [625, 282] width 4 height 6
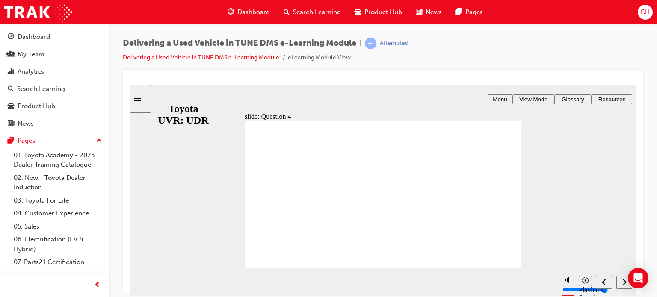
click at [601, 99] on span "Resources" at bounding box center [612, 99] width 27 height 6
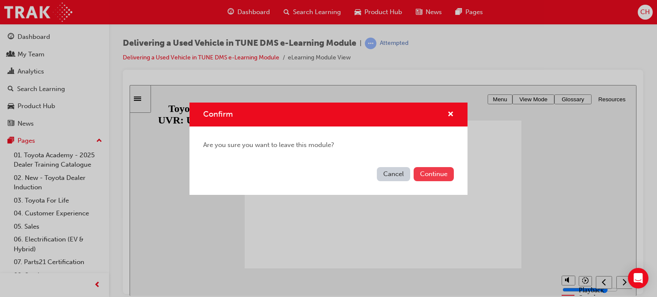
click at [421, 176] on button "Continue" at bounding box center [434, 174] width 40 height 14
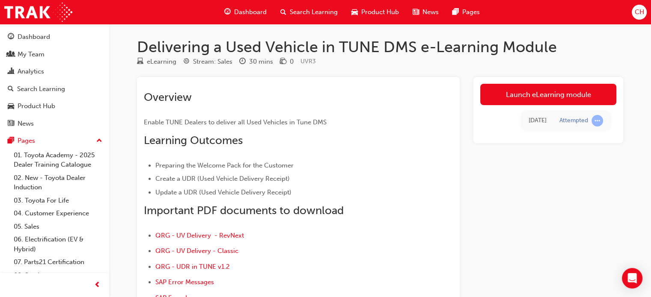
click at [523, 98] on link "Launch eLearning module" at bounding box center [548, 94] width 136 height 21
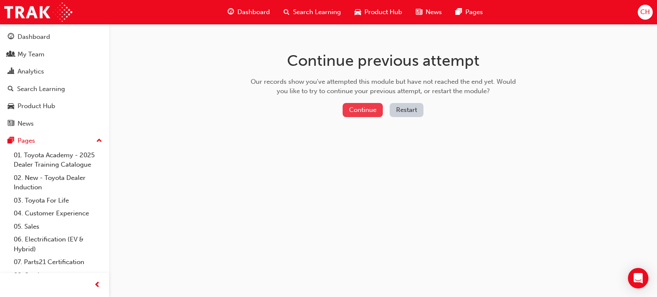
click at [361, 108] on button "Continue" at bounding box center [363, 110] width 40 height 14
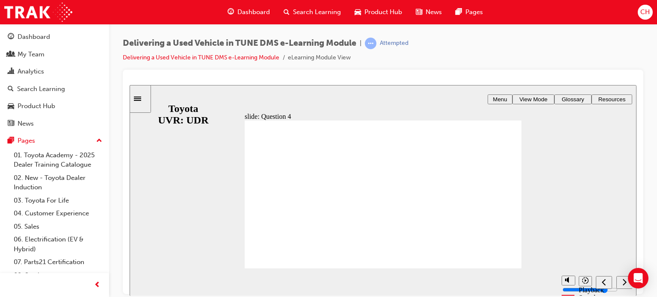
click at [503, 97] on span "Menu" at bounding box center [500, 99] width 14 height 6
click at [545, 99] on span "View Mode" at bounding box center [534, 99] width 28 height 6
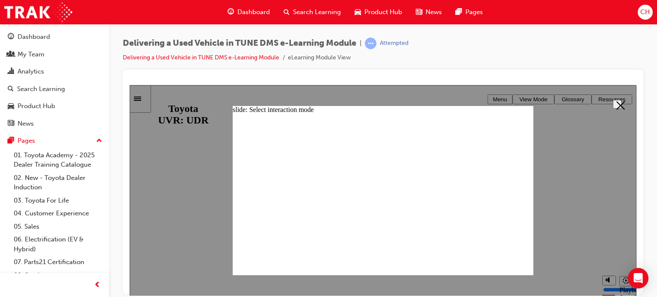
radio input "false"
radio input "true"
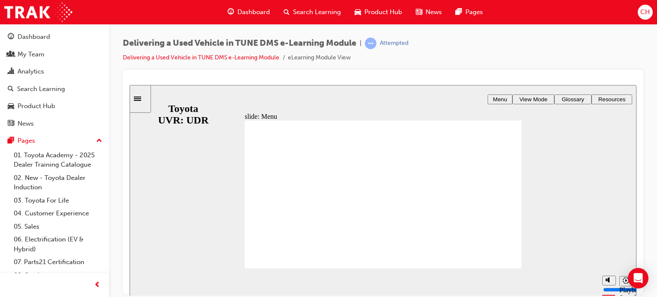
click at [577, 98] on span "Glossary" at bounding box center [573, 99] width 23 height 6
click at [616, 101] on span "Resources" at bounding box center [612, 99] width 27 height 6
drag, startPoint x: 422, startPoint y: 83, endPoint x: 427, endPoint y: 84, distance: 4.8
click at [423, 83] on div at bounding box center [383, 81] width 507 height 9
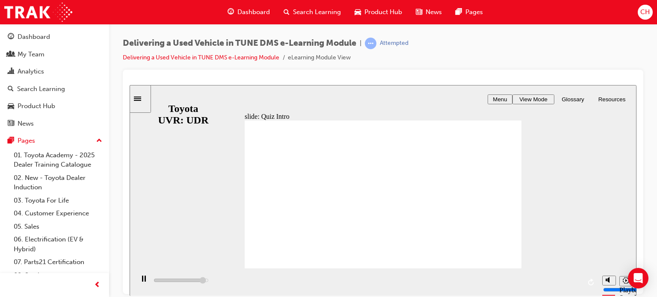
click at [625, 281] on icon "next" at bounding box center [625, 282] width 4 height 6
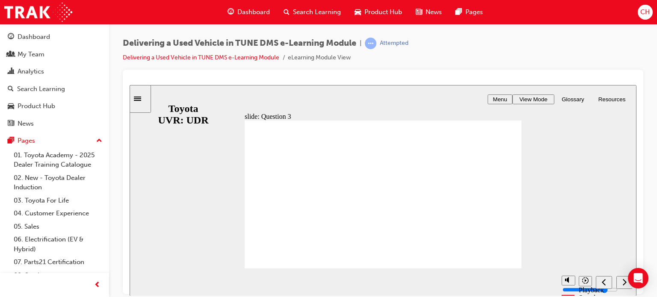
click at [625, 281] on icon "next" at bounding box center [625, 282] width 4 height 6
click at [625, 281] on section "Playback Speed 2 1.75 1.5 1.25" at bounding box center [383, 282] width 507 height 28
click at [625, 281] on icon "next" at bounding box center [625, 282] width 4 height 6
click at [625, 281] on section "Playback Speed 2 1.75 1.5 1.25" at bounding box center [383, 282] width 507 height 28
click at [625, 281] on icon "next" at bounding box center [625, 282] width 4 height 6
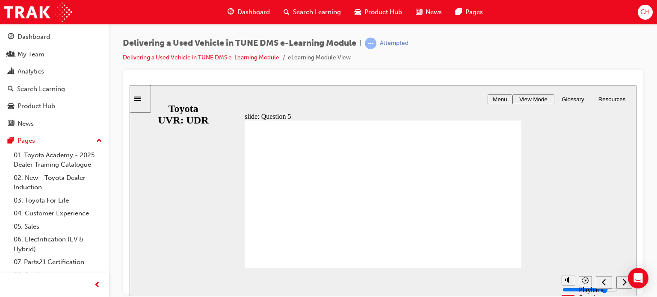
click at [589, 281] on icon "playback speed" at bounding box center [586, 280] width 6 height 6
click at [625, 281] on icon "playback speed" at bounding box center [626, 280] width 6 height 6
click at [626, 281] on icon "playback speed" at bounding box center [626, 280] width 6 height 6
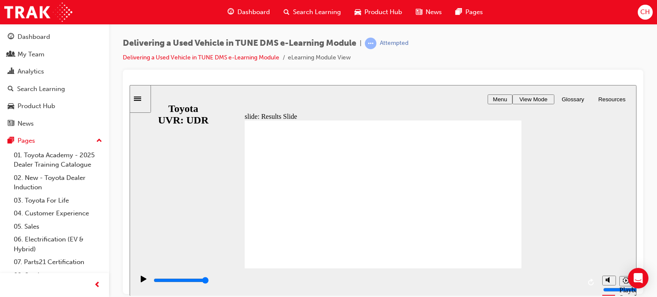
type input "10400"
click at [627, 282] on icon "playback speed" at bounding box center [626, 280] width 6 height 6
click at [551, 257] on div "slide: End of Module Rectangle 1 CONGRATULATIONS! You have finished the Deliver…" at bounding box center [383, 190] width 507 height 211
click at [644, 10] on span "CH" at bounding box center [645, 12] width 9 height 10
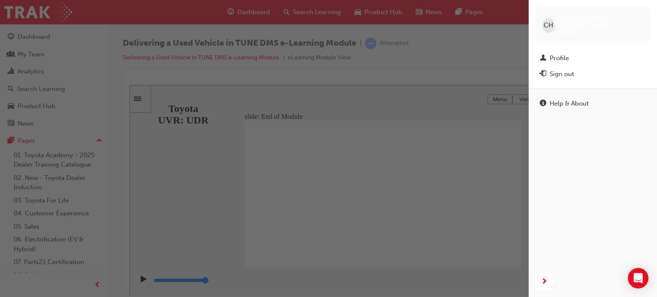
click at [556, 69] on div "Sign out" at bounding box center [562, 74] width 24 height 10
